Goal: Information Seeking & Learning: Learn about a topic

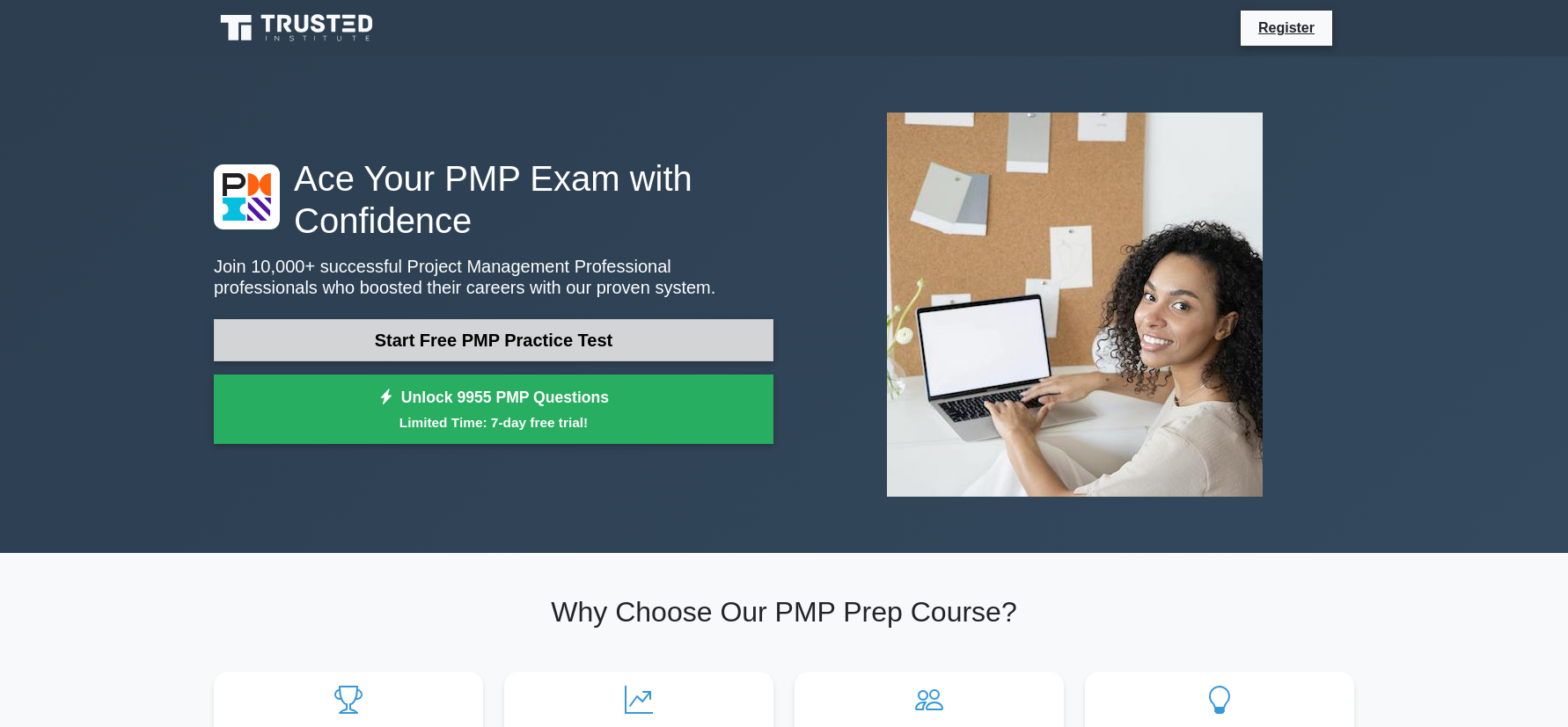
click at [567, 344] on link "Start Free PMP Practice Test" at bounding box center [494, 340] width 560 height 42
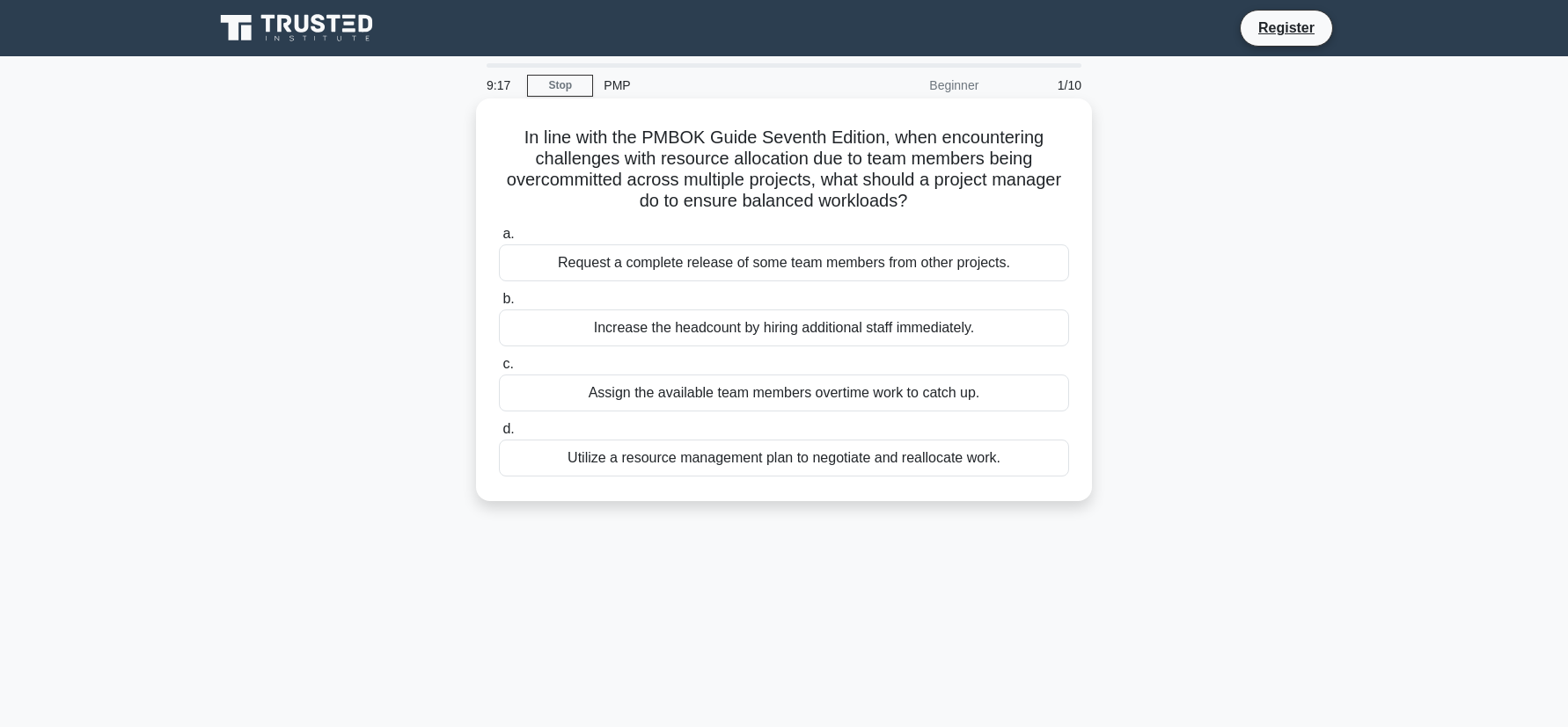
click at [907, 460] on div "Utilize a resource management plan to negotiate and reallocate work." at bounding box center [784, 457] width 571 height 36
click at [499, 435] on input "d. Utilize a resource management plan to negotiate and reallocate work." at bounding box center [499, 430] width 0 height 12
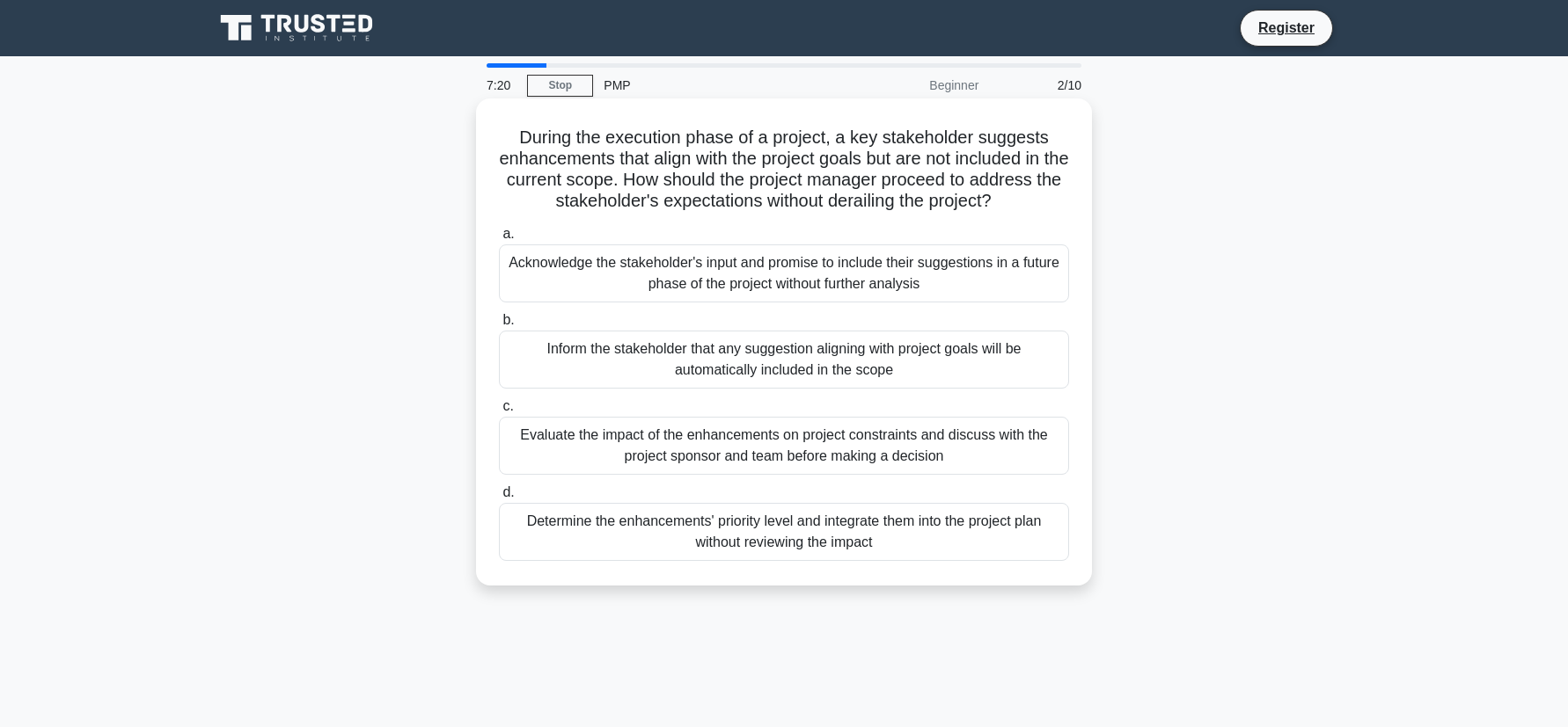
click at [738, 441] on div "Evaluate the impact of the enhancements on project constraints and discuss with…" at bounding box center [784, 445] width 571 height 58
click at [499, 413] on input "c. Evaluate the impact of the enhancements on project constraints and discuss w…" at bounding box center [499, 407] width 0 height 12
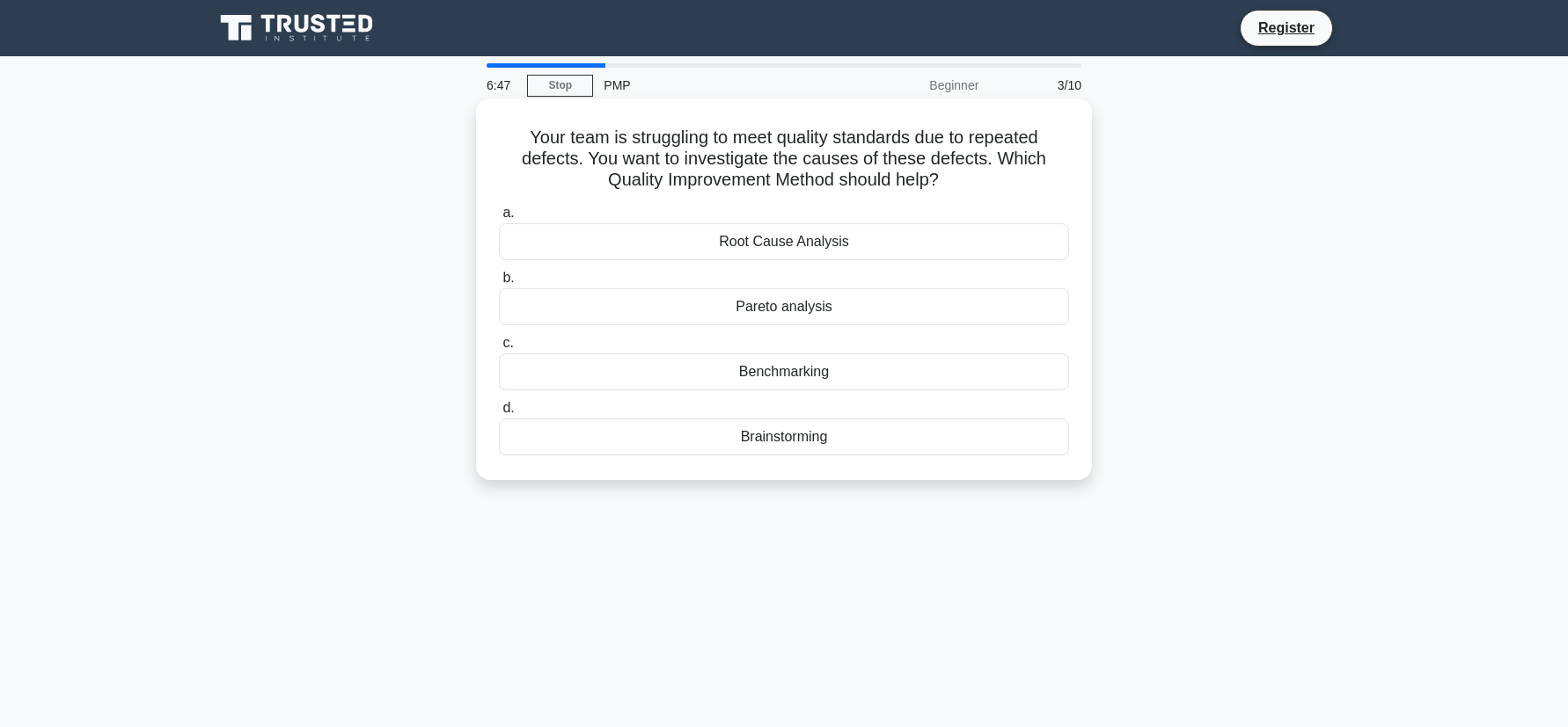
click at [841, 245] on div "Root Cause Analysis" at bounding box center [784, 241] width 571 height 36
click at [499, 219] on input "a. Root Cause Analysis" at bounding box center [499, 214] width 0 height 12
